Goal: Transaction & Acquisition: Purchase product/service

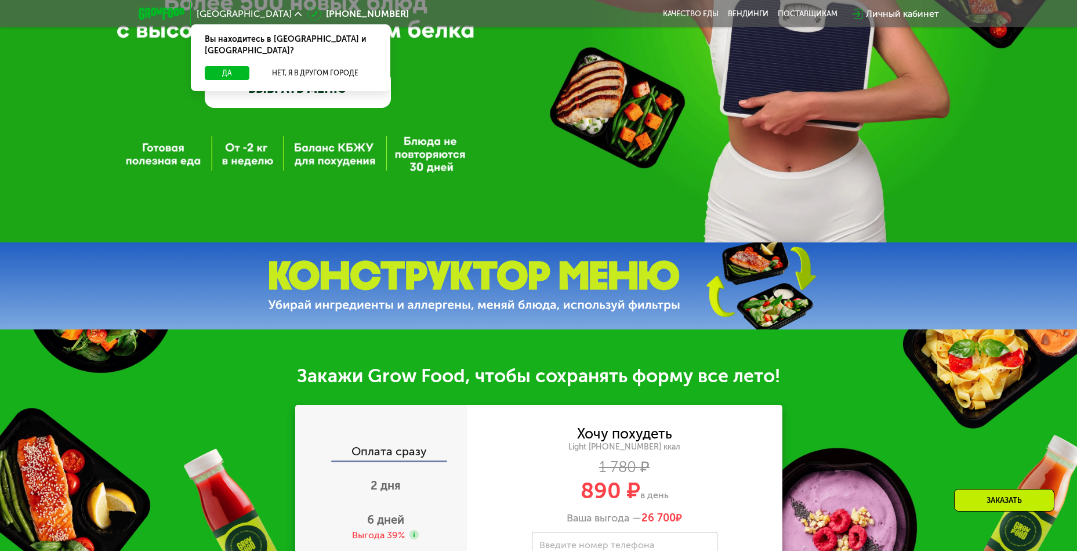
scroll to position [150, 0]
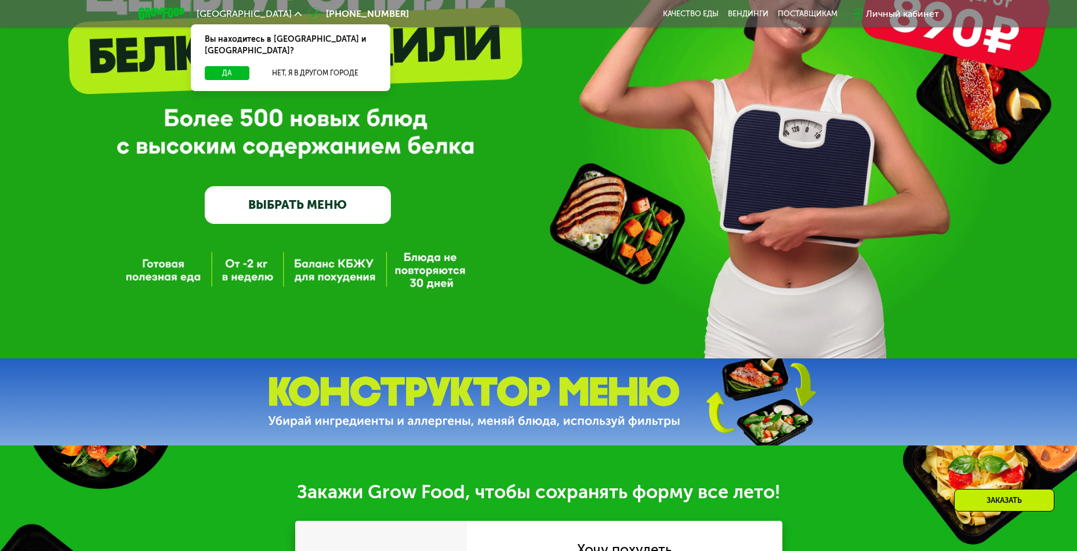
click at [265, 212] on link "ВЫБРАТЬ МЕНЮ" at bounding box center [298, 204] width 186 height 37
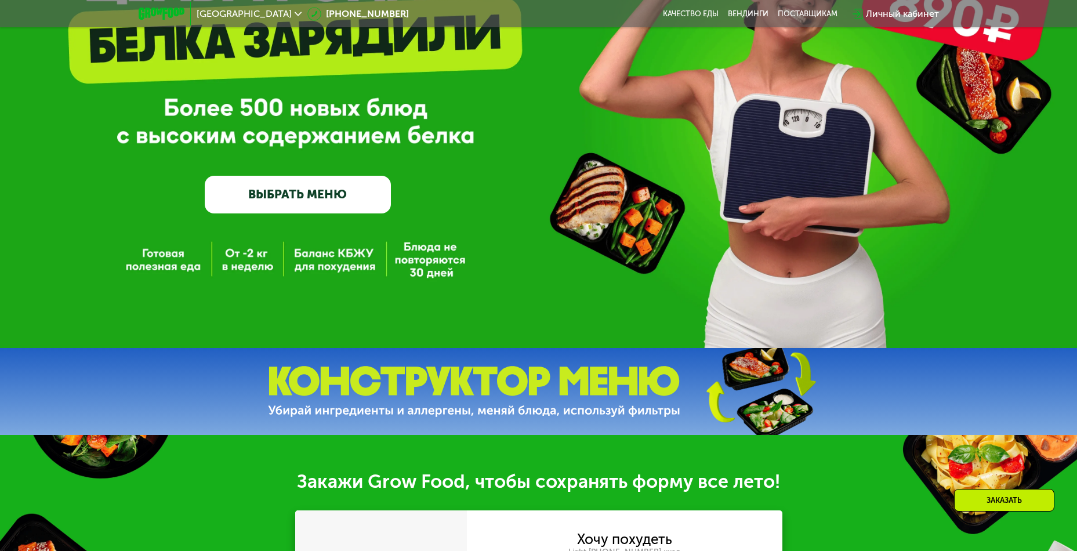
scroll to position [103, 0]
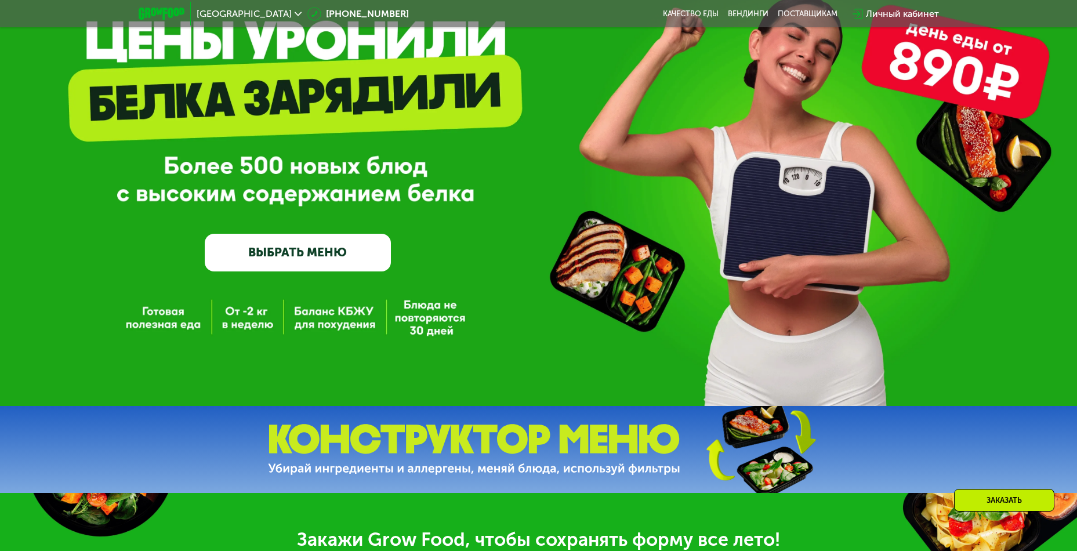
click at [335, 256] on link "ВЫБРАТЬ МЕНЮ" at bounding box center [298, 252] width 186 height 37
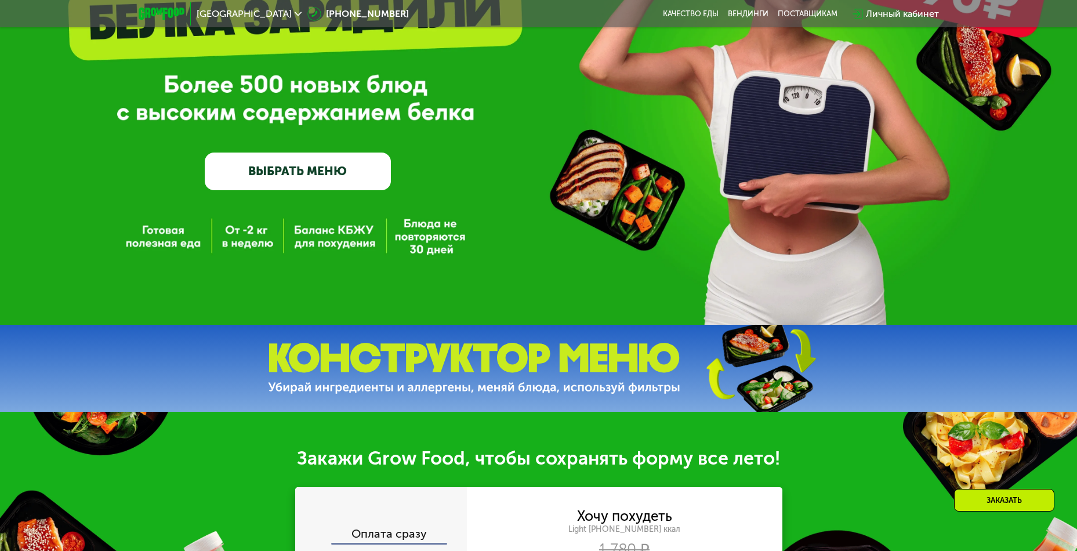
scroll to position [68, 0]
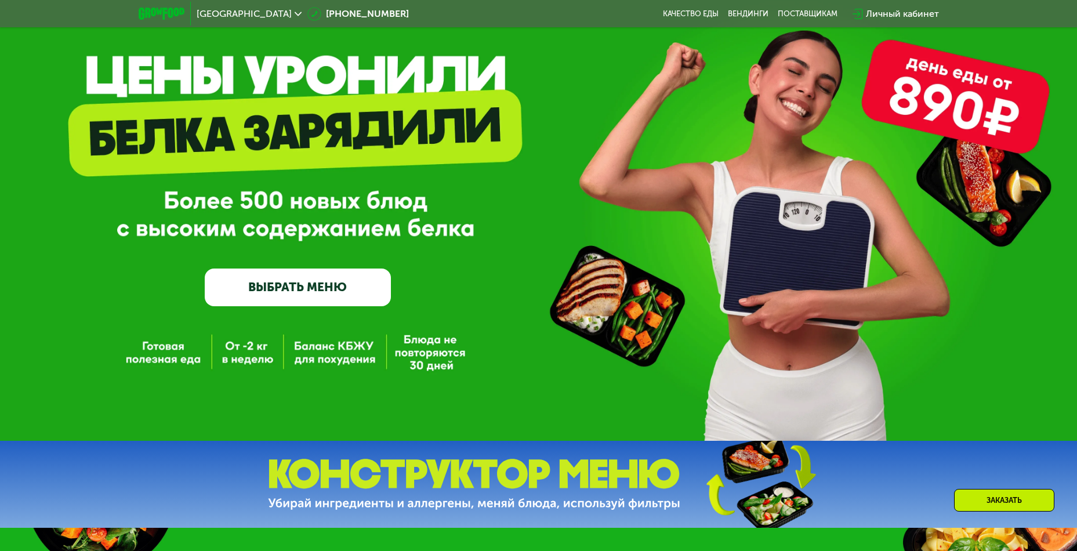
click at [300, 294] on link "ВЫБРАТЬ МЕНЮ" at bounding box center [298, 287] width 186 height 37
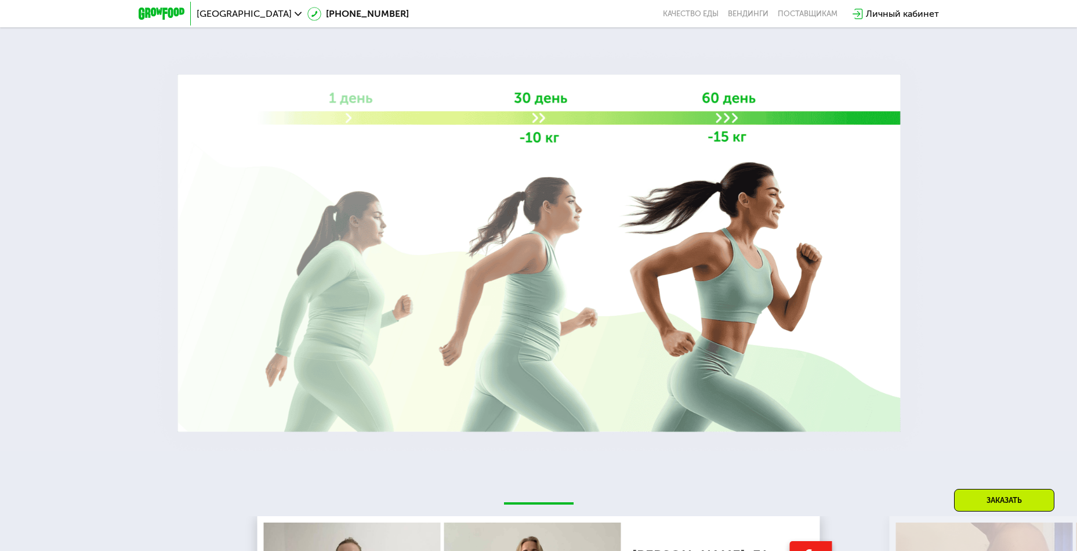
scroll to position [1014, 0]
